Goal: Task Accomplishment & Management: Contribute content

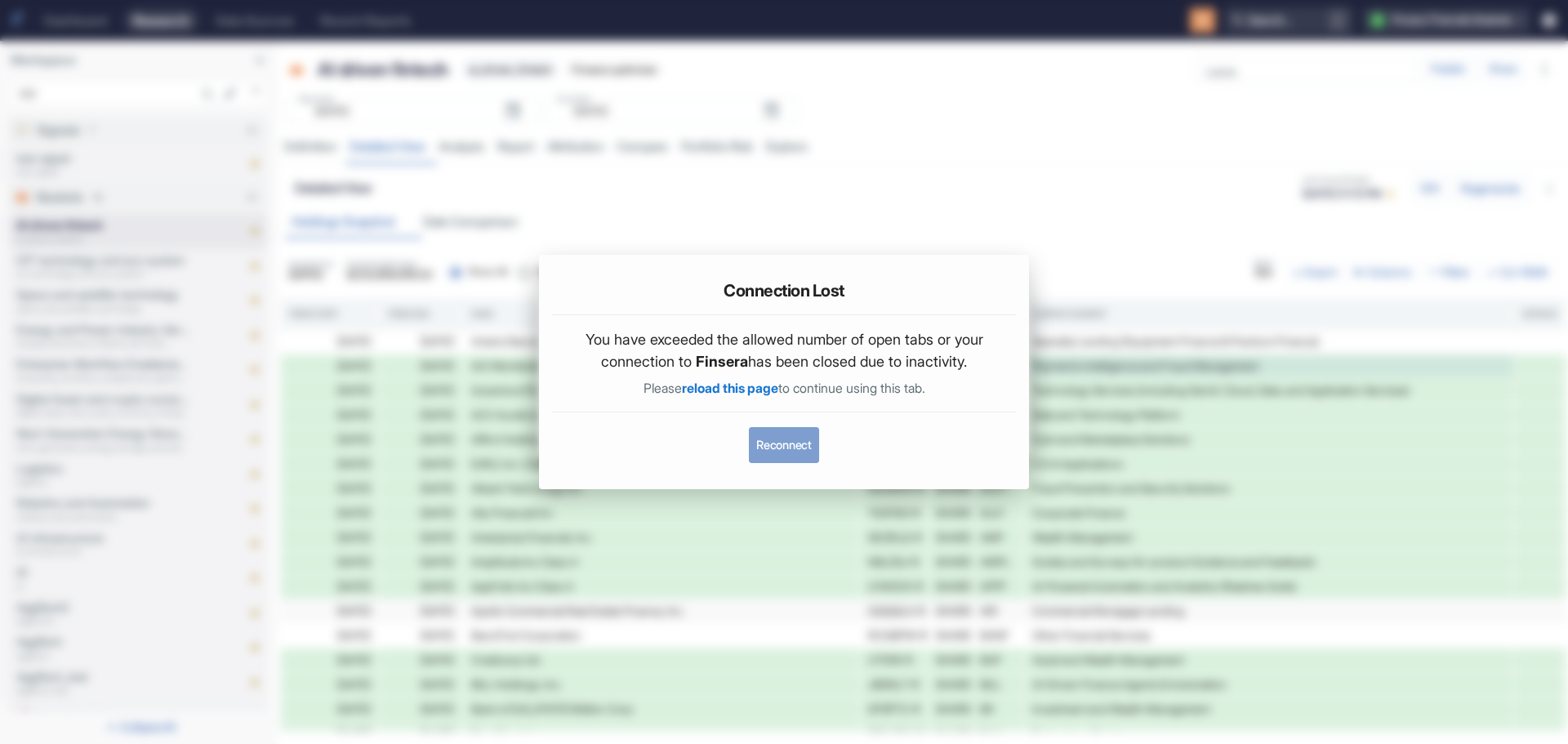
click at [775, 442] on button "Reconnect" at bounding box center [783, 444] width 70 height 36
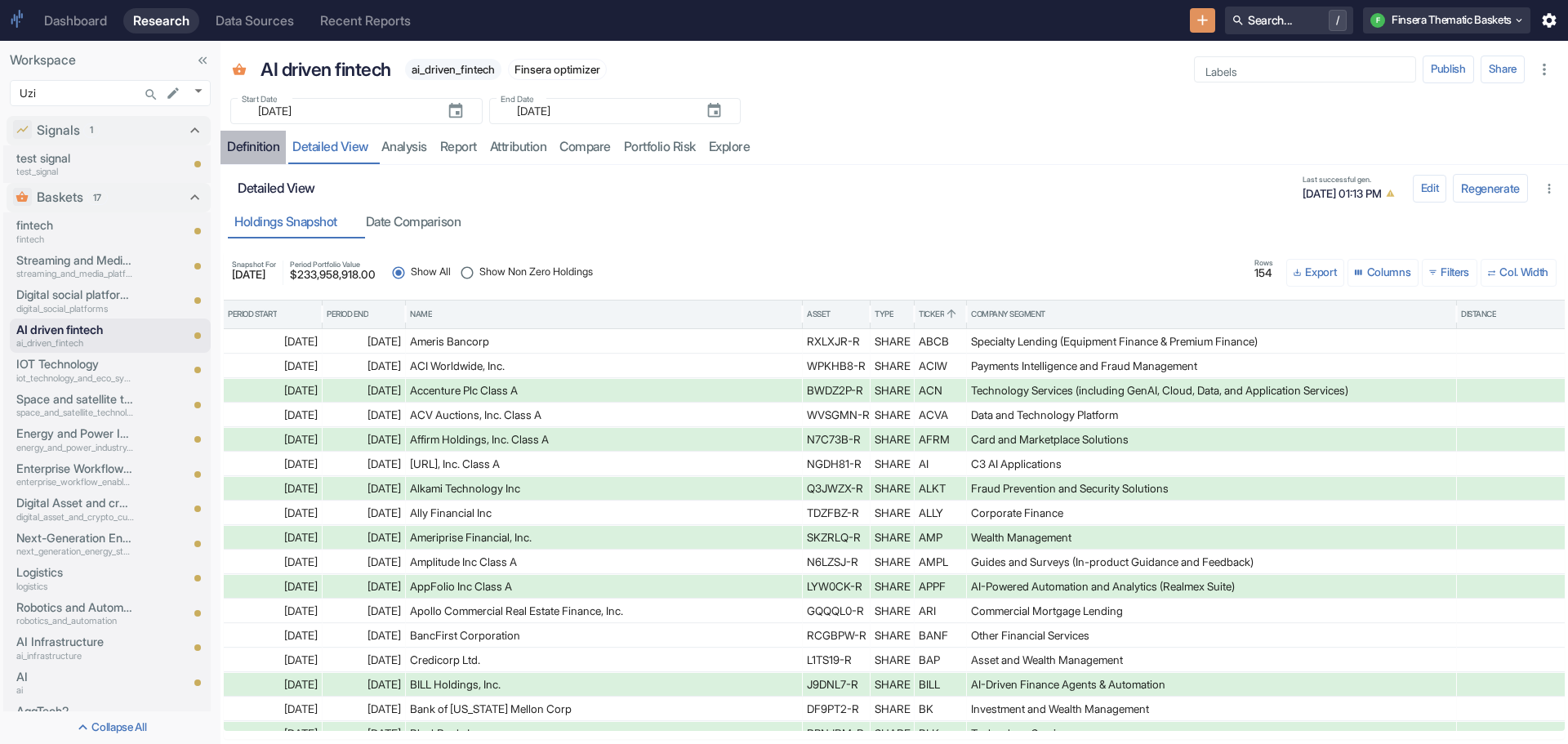
click at [255, 146] on div "Definition" at bounding box center [253, 148] width 52 height 17
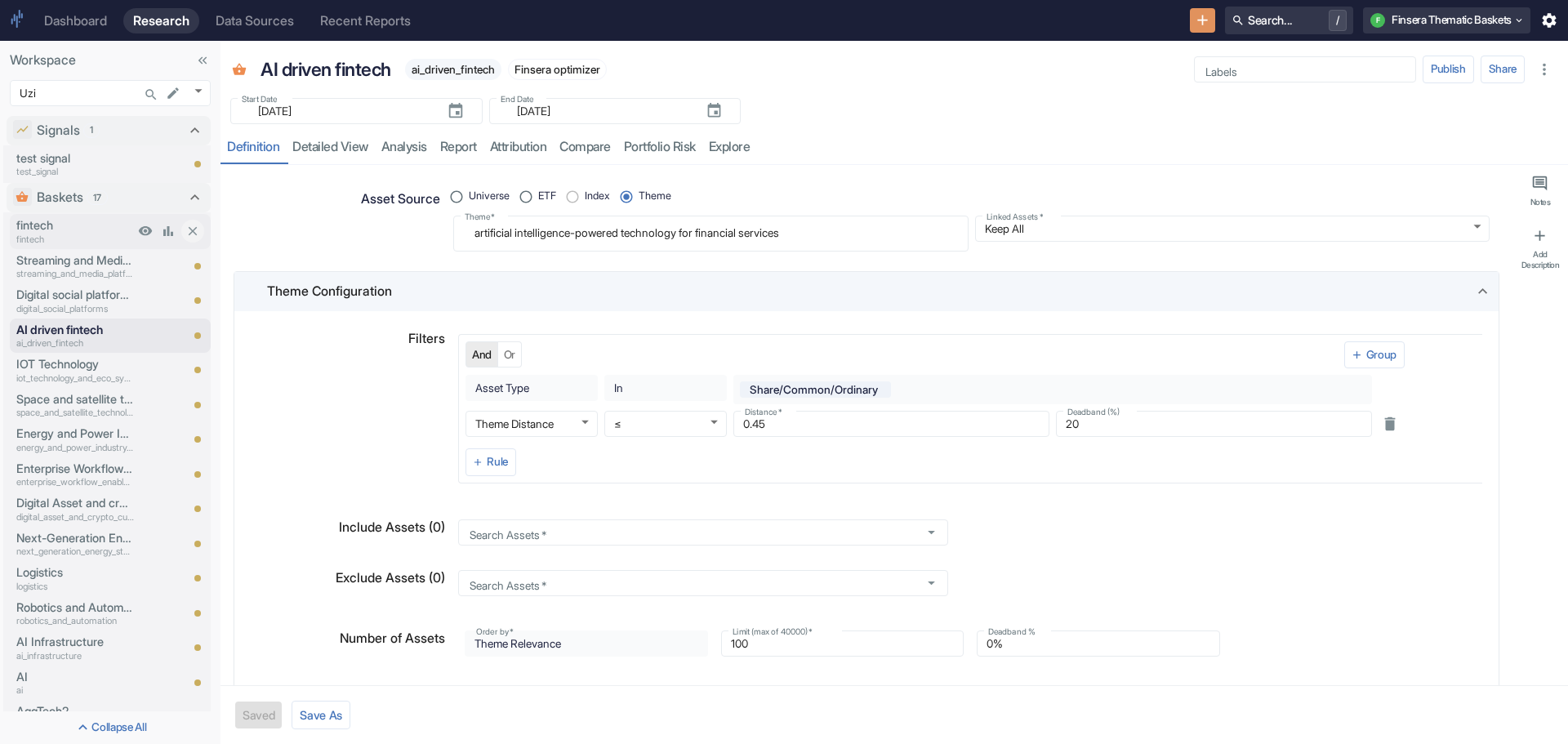
click at [31, 228] on p "fintech" at bounding box center [75, 224] width 118 height 18
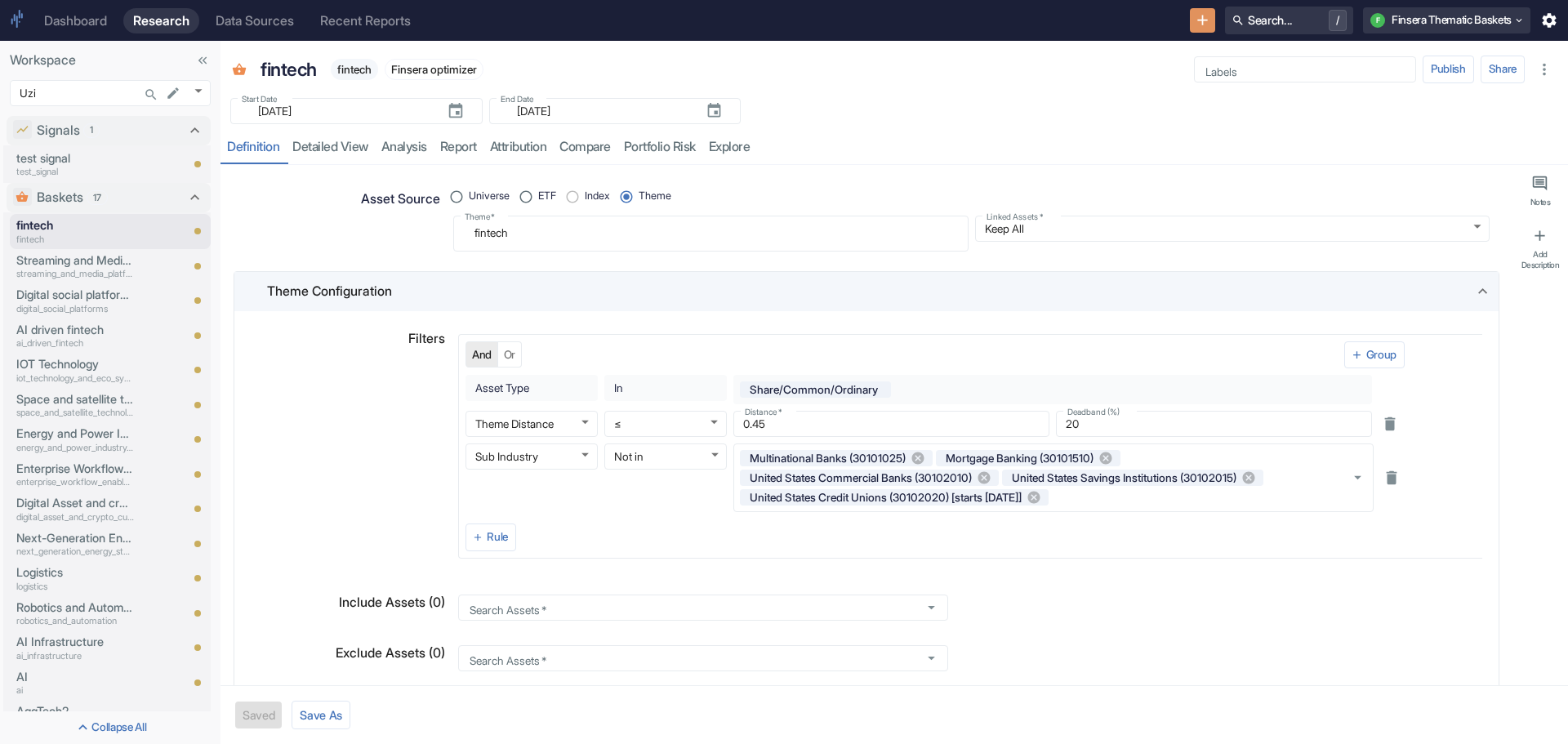
type textarea "x"
click at [69, 436] on p "Energy and Power Industry Services" at bounding box center [75, 433] width 118 height 18
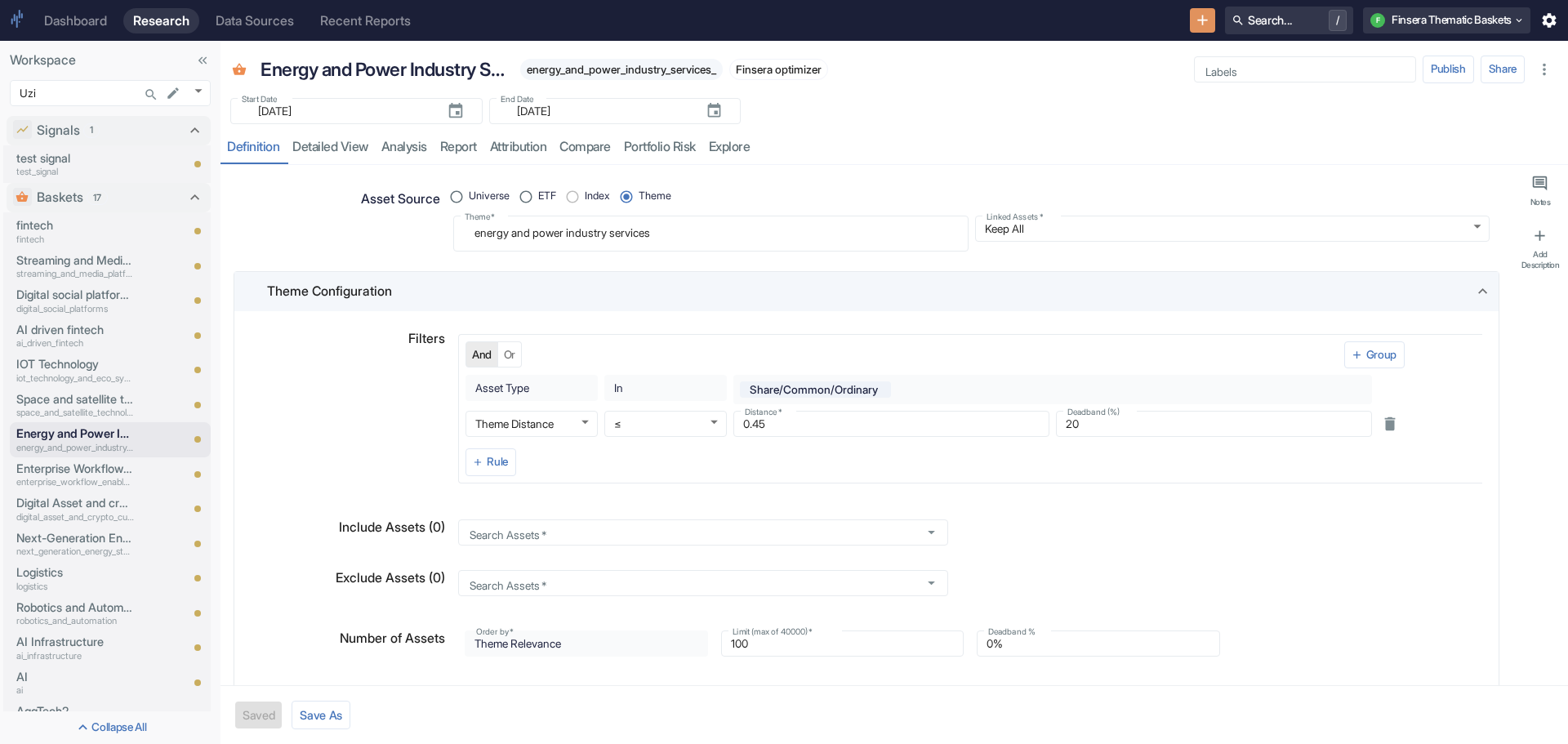
type textarea "x"
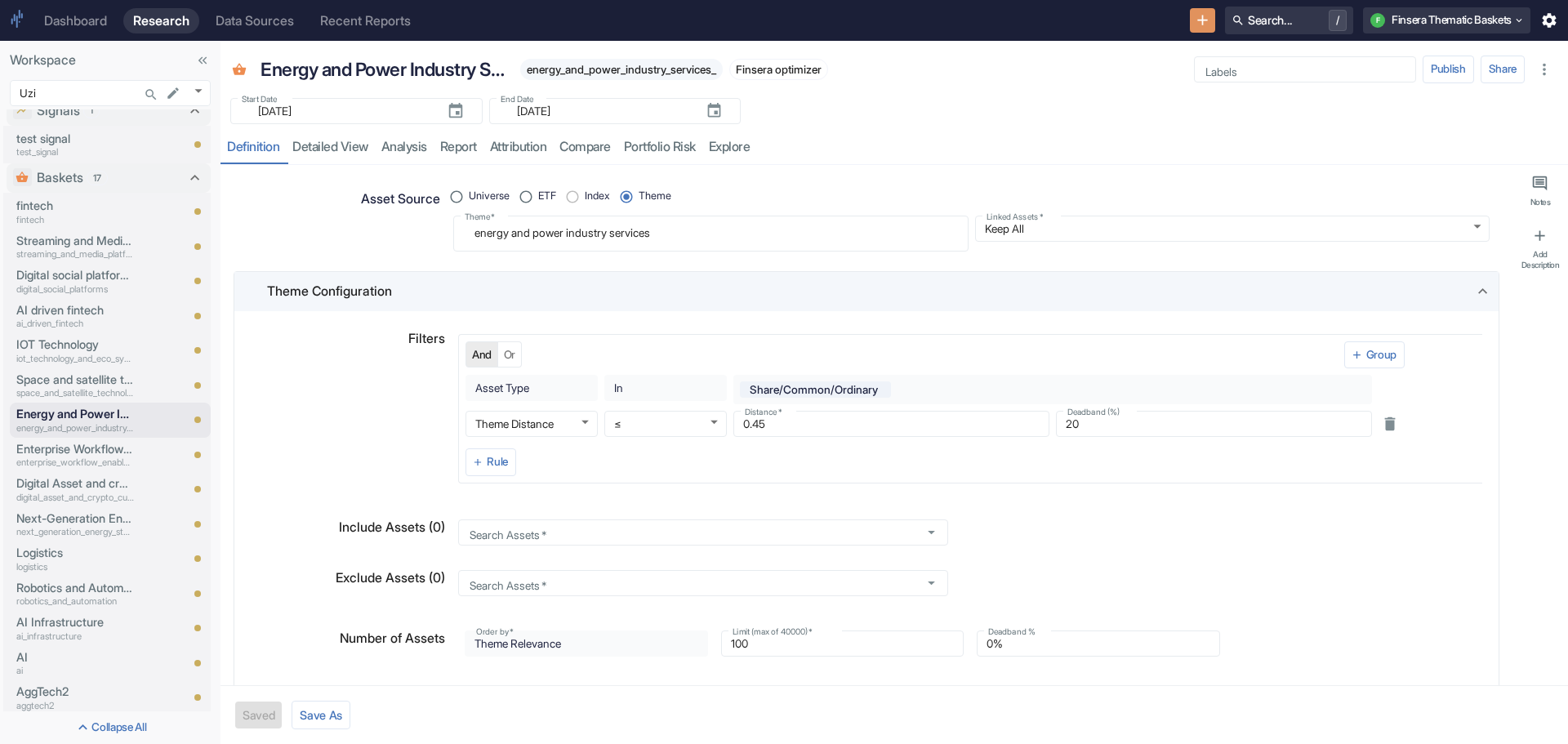
scroll to position [17, 0]
click at [324, 711] on button "Save As" at bounding box center [320, 714] width 58 height 29
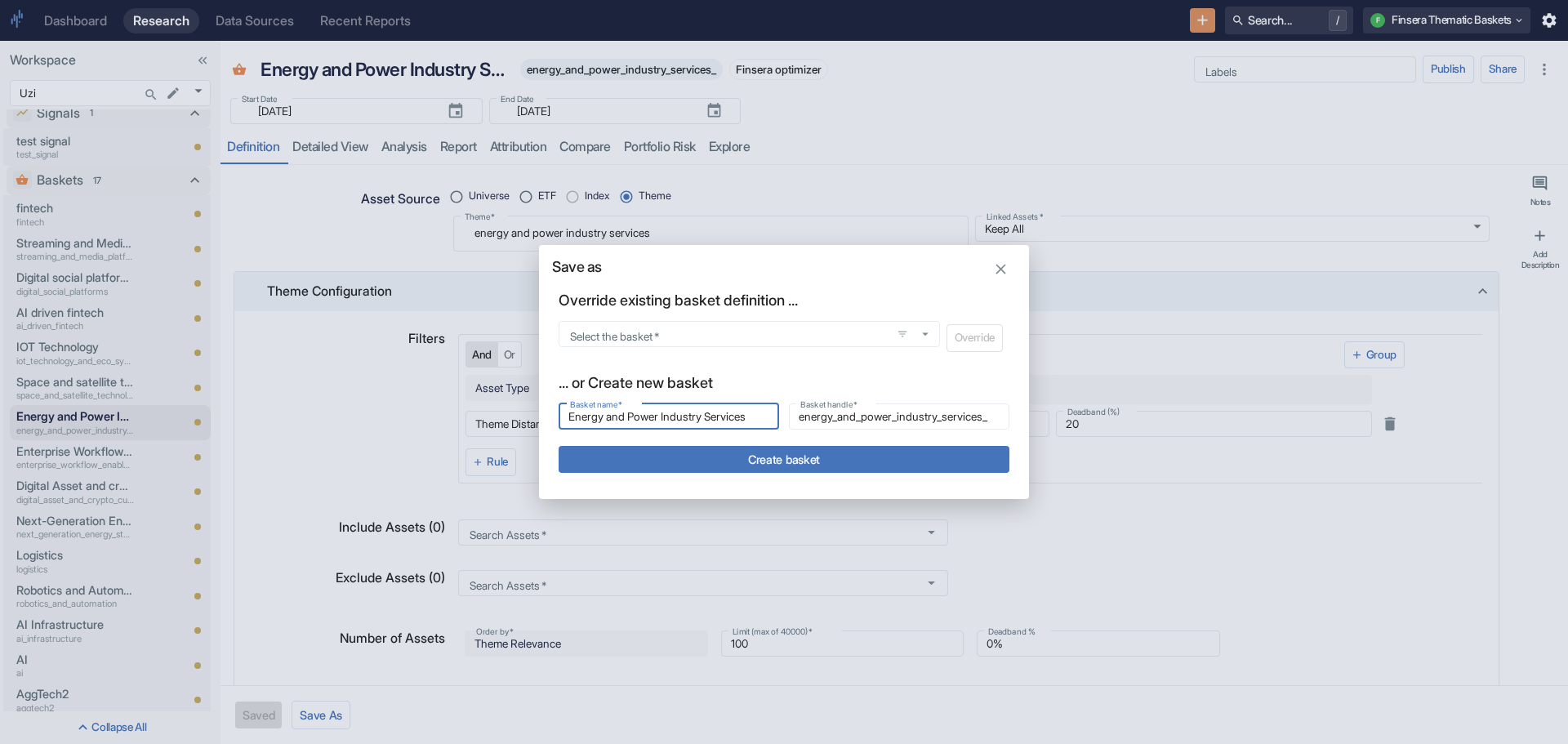
drag, startPoint x: 761, startPoint y: 418, endPoint x: 460, endPoint y: 410, distance: 301.1
click at [460, 410] on div "Save as Override existing basket definition ... Select the basket   * Select th…" at bounding box center [784, 372] width 1568 height 744
type input "S"
type input "s"
type input "St"
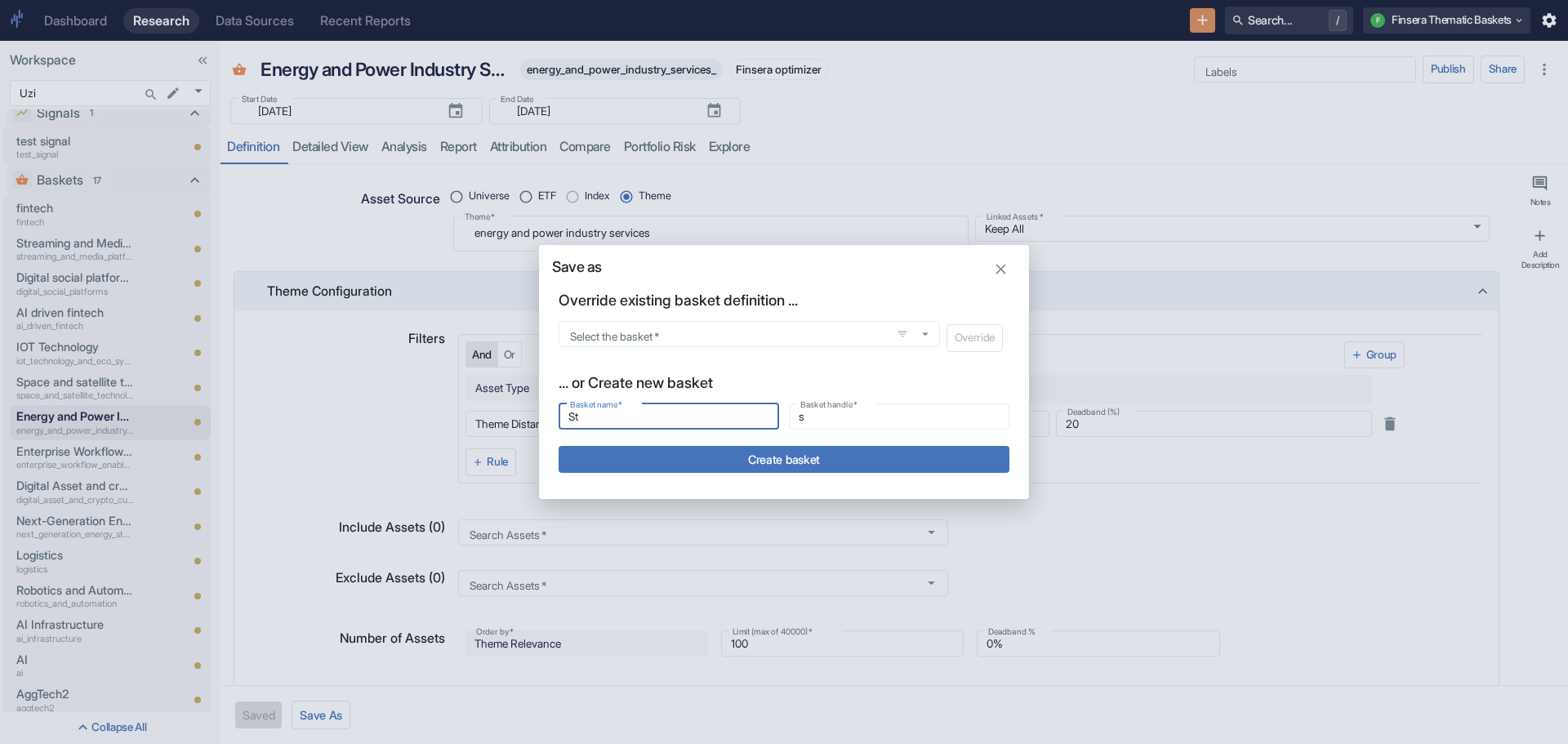
type input "st"
type input "Str"
type input "str"
type input "Stra"
type input "stra"
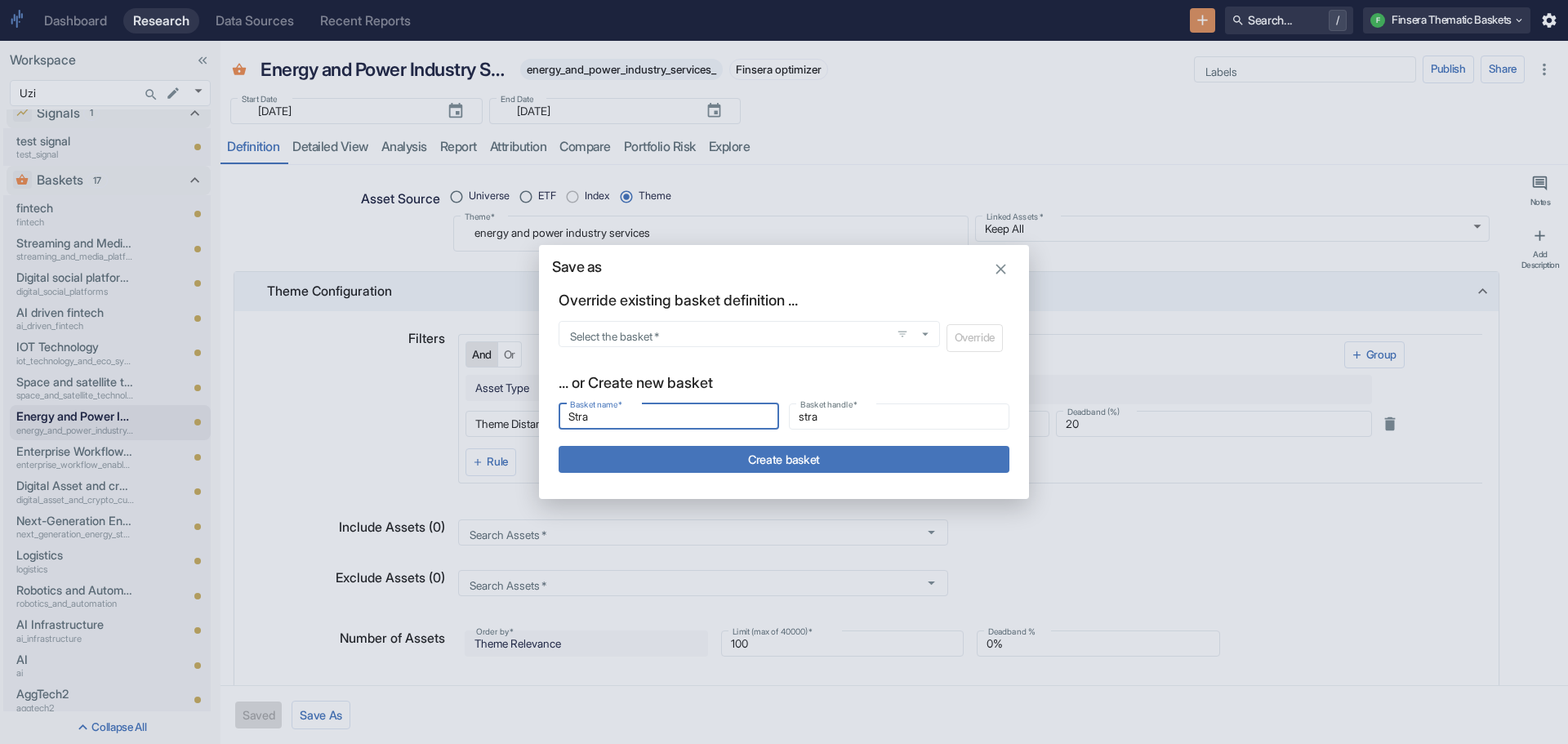
type input "Strat"
type input "strat"
type input "Strate"
type input "strate"
type input "Strateg"
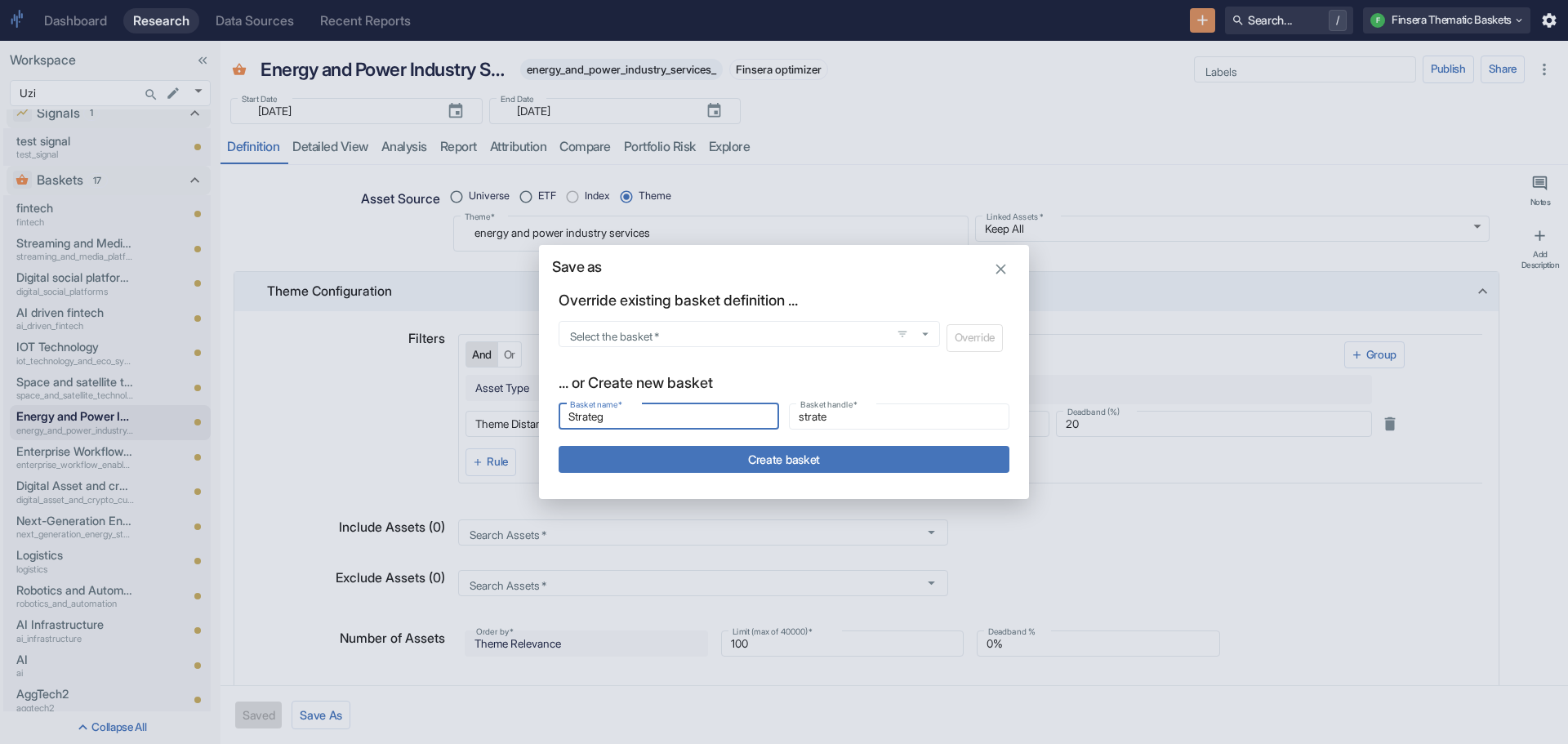
type input "strateg"
type input "Strategi"
type input "strategi"
type input "Strategic"
type input "strategic"
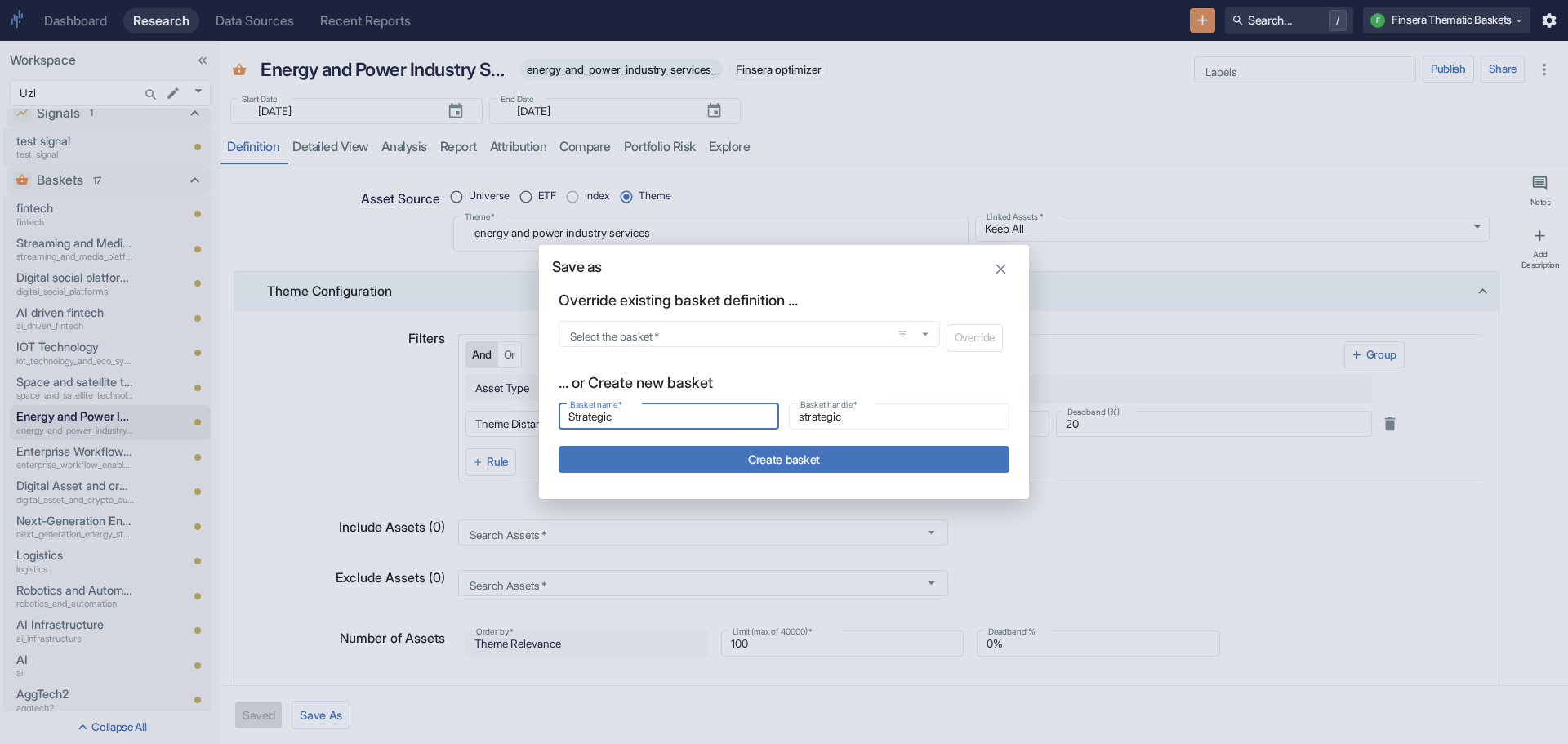
type input "Strategic"
type input "strategic_"
type input "Strategic"
type input "strategic"
type input "Strategi"
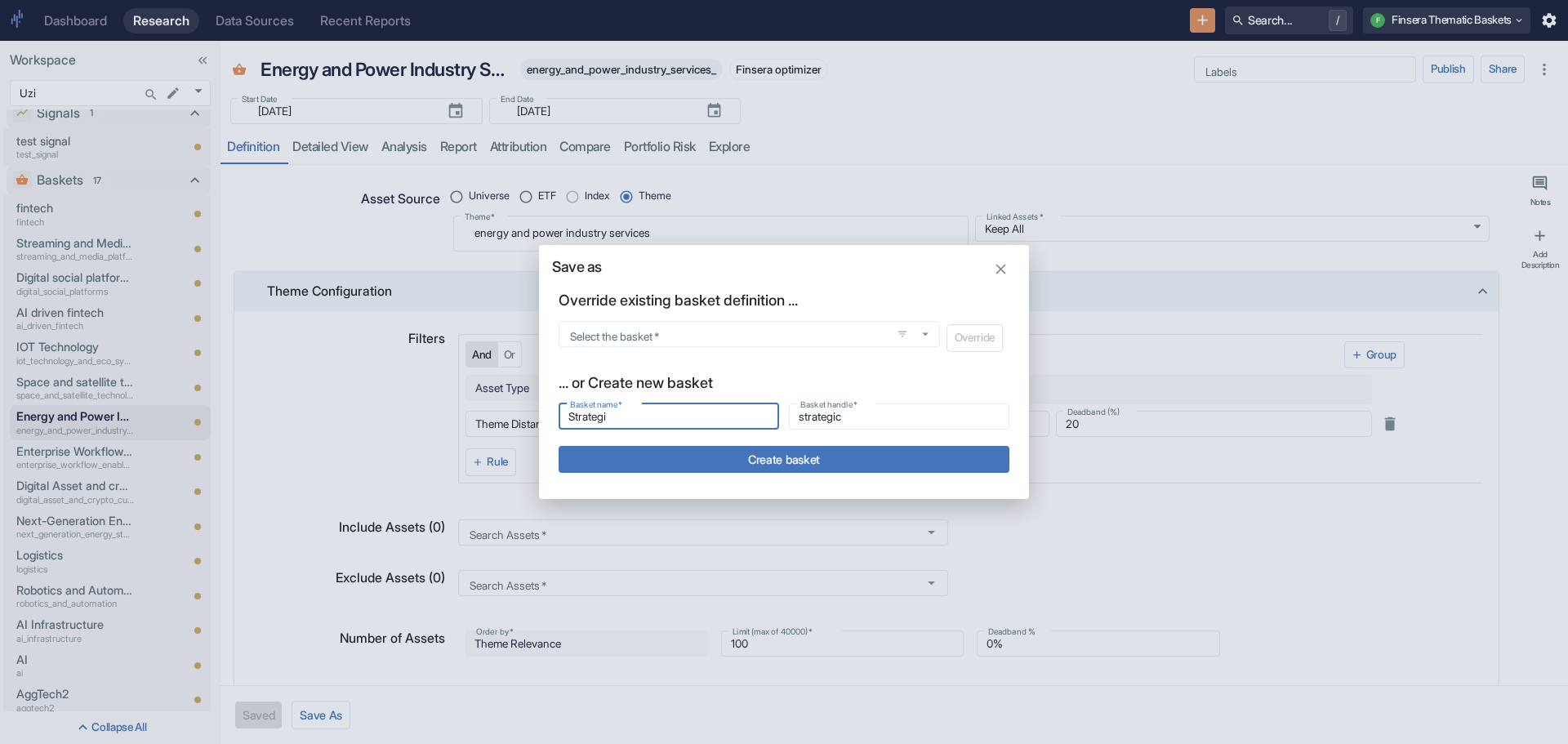
type input "strategi"
type input "Strateg"
type input "strateg"
type input "Strate"
type input "strate"
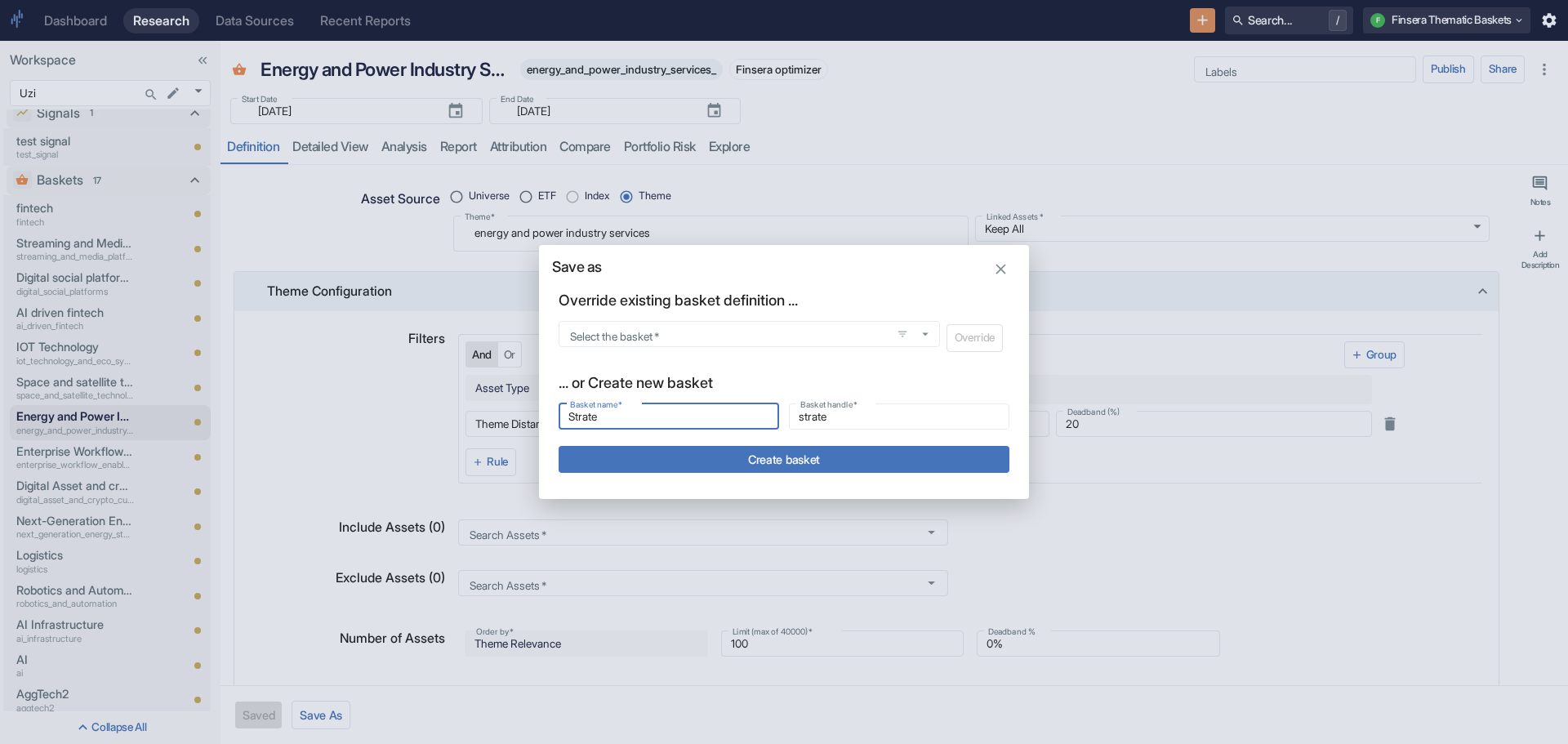
type input "Strat"
type input "strat"
type input "Stra"
type input "stra"
type input "Str"
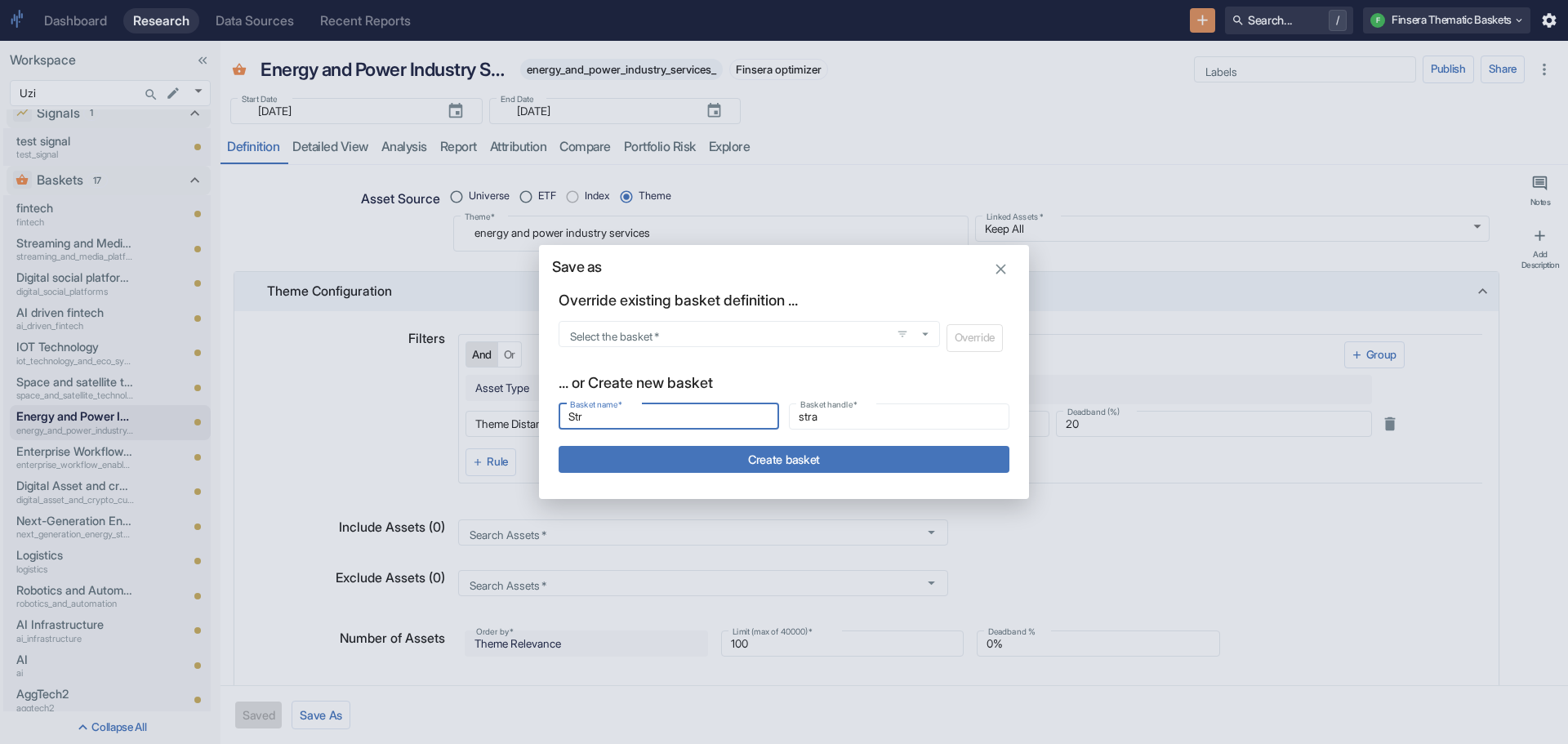
type input "str"
type input "St"
type input "st"
type input "S"
type input "s"
